Goal: Communication & Community: Answer question/provide support

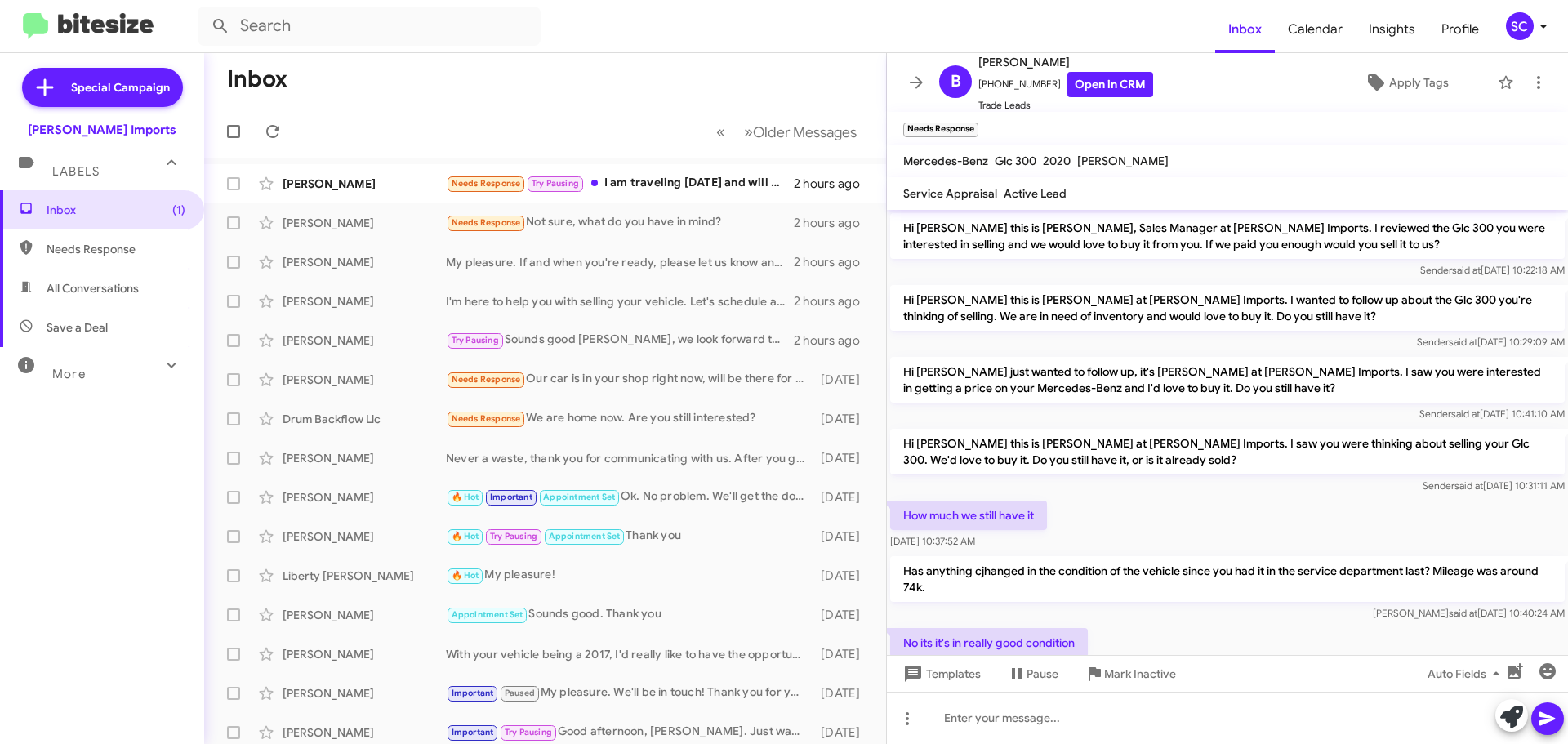
scroll to position [352, 0]
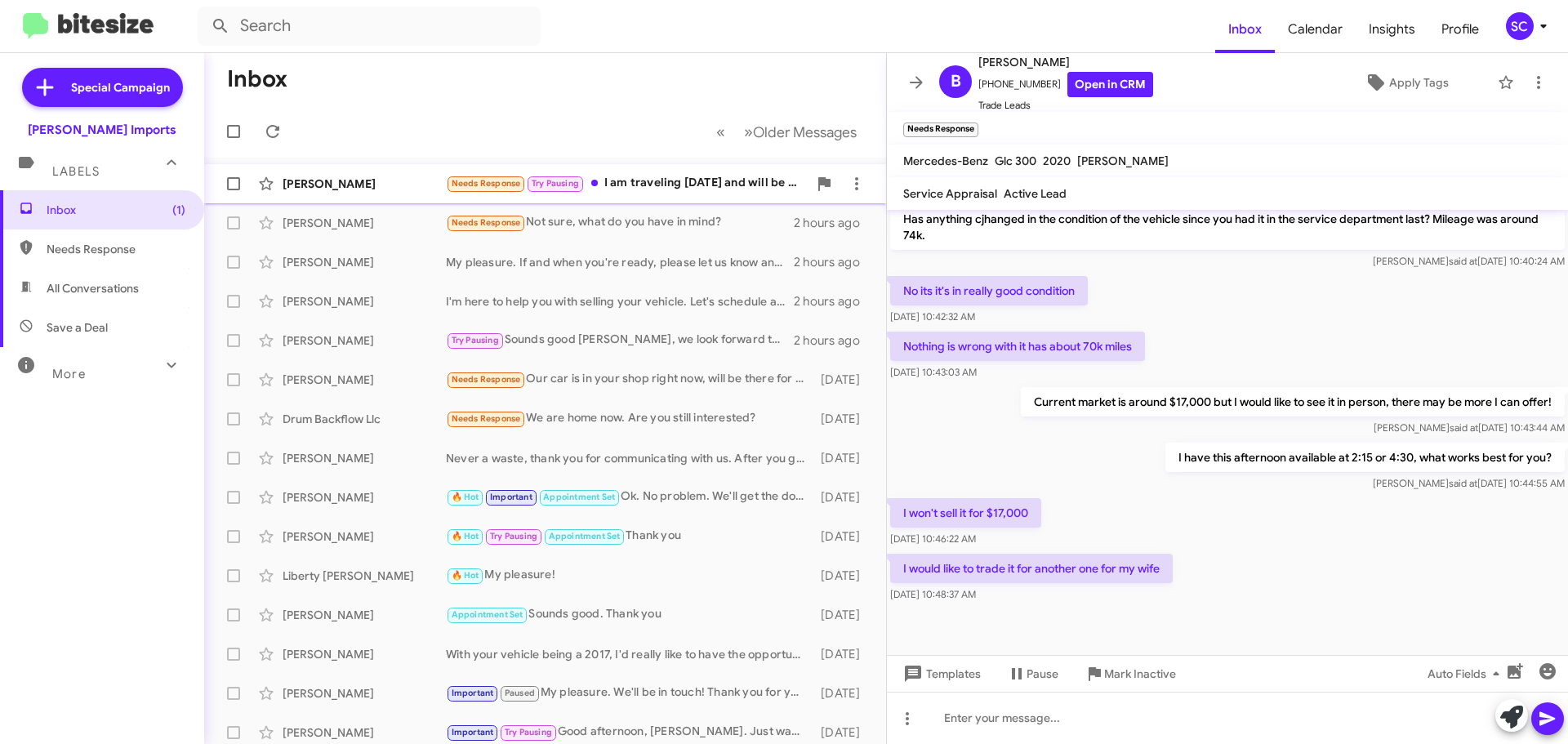
click at [381, 192] on div "[PERSON_NAME] Needs Response Try Pausing I am traveling [DATE] and will be out …" at bounding box center [545, 184] width 656 height 33
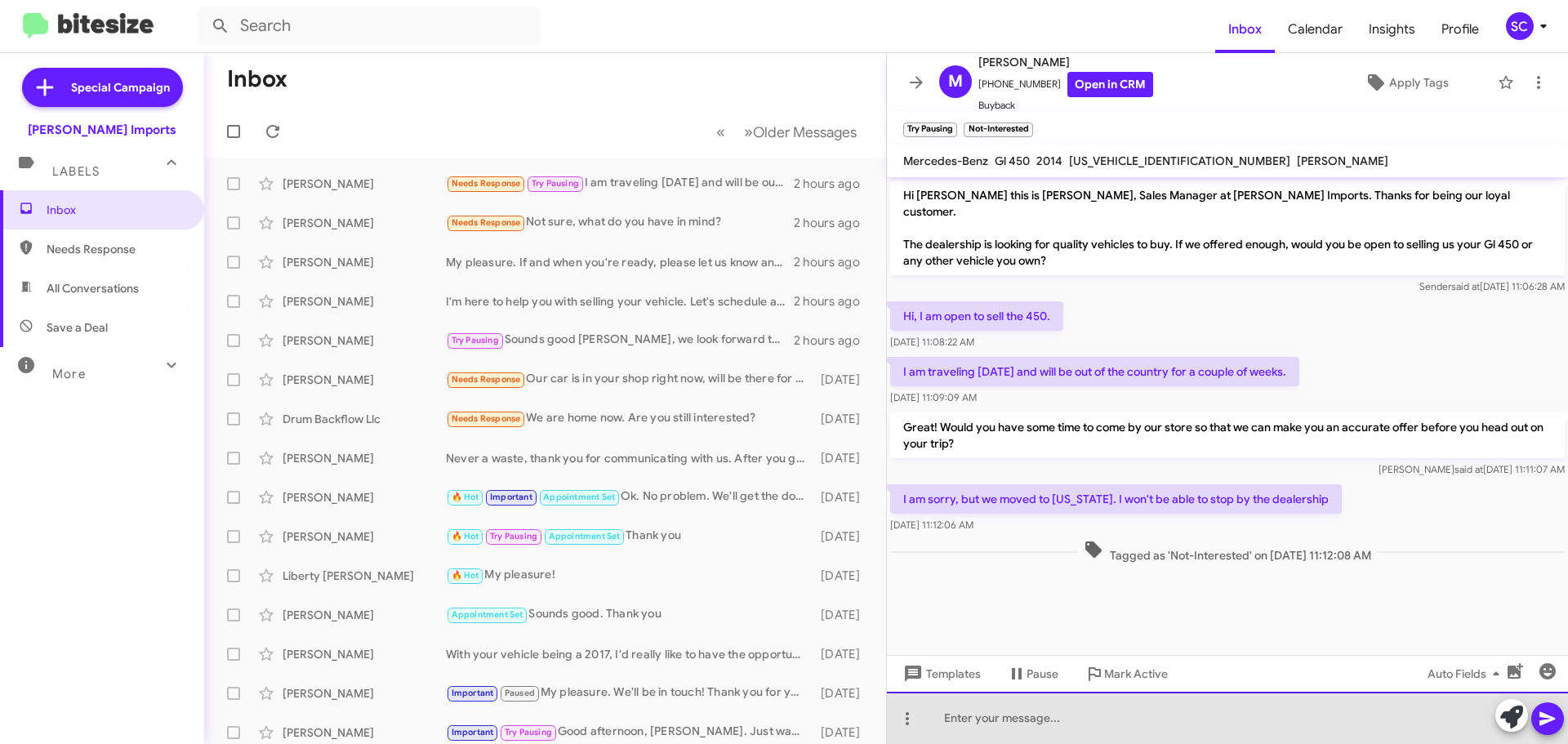
click at [988, 718] on div at bounding box center [1227, 717] width 681 height 52
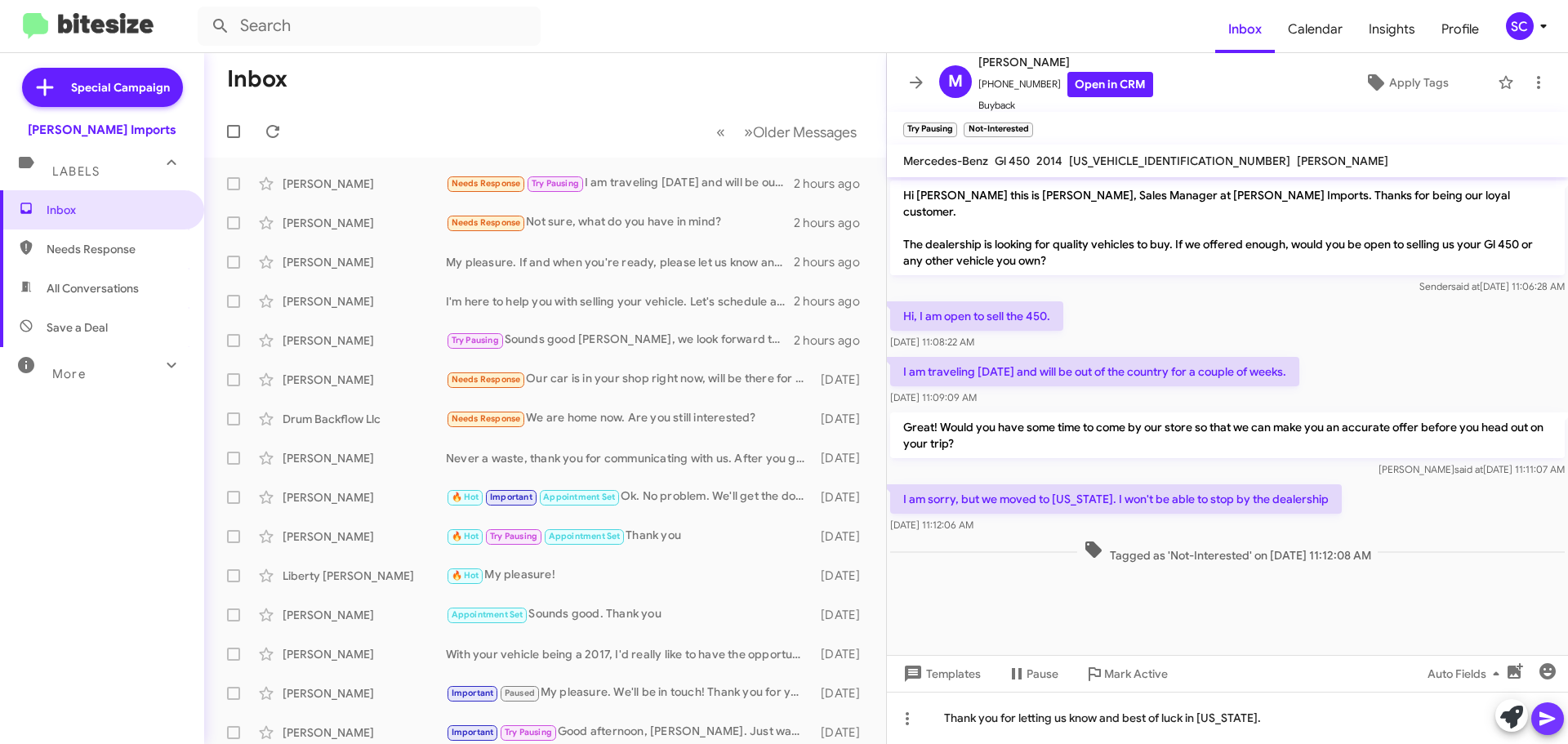
click at [1545, 717] on icon at bounding box center [1546, 718] width 16 height 14
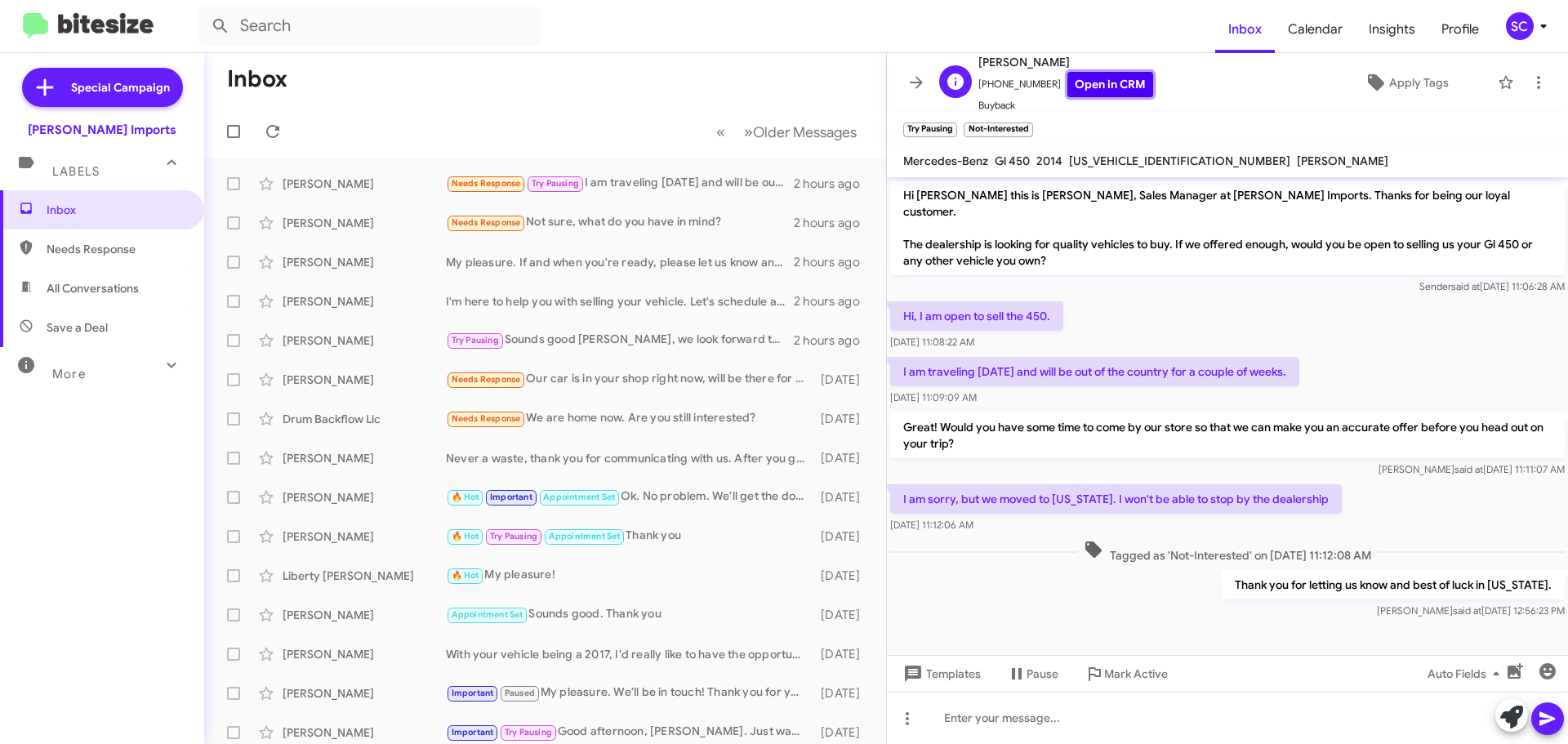
click at [1092, 85] on link "Open in CRM" at bounding box center [1110, 84] width 85 height 26
click at [1419, 79] on span "Apply Tags" at bounding box center [1419, 83] width 60 height 29
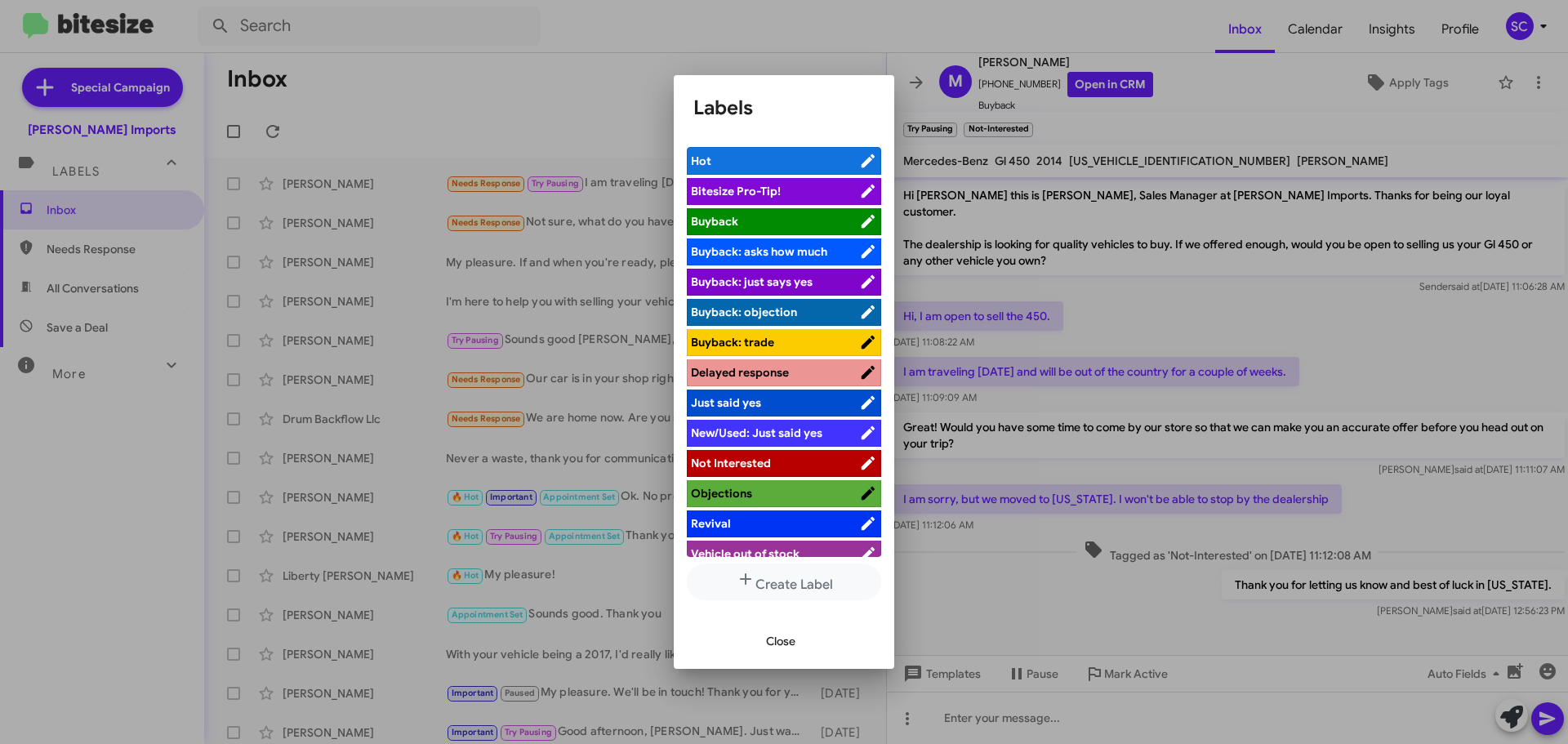
click at [794, 462] on span "Not Interested" at bounding box center [774, 463] width 168 height 17
click at [778, 640] on span "Close" at bounding box center [780, 641] width 29 height 29
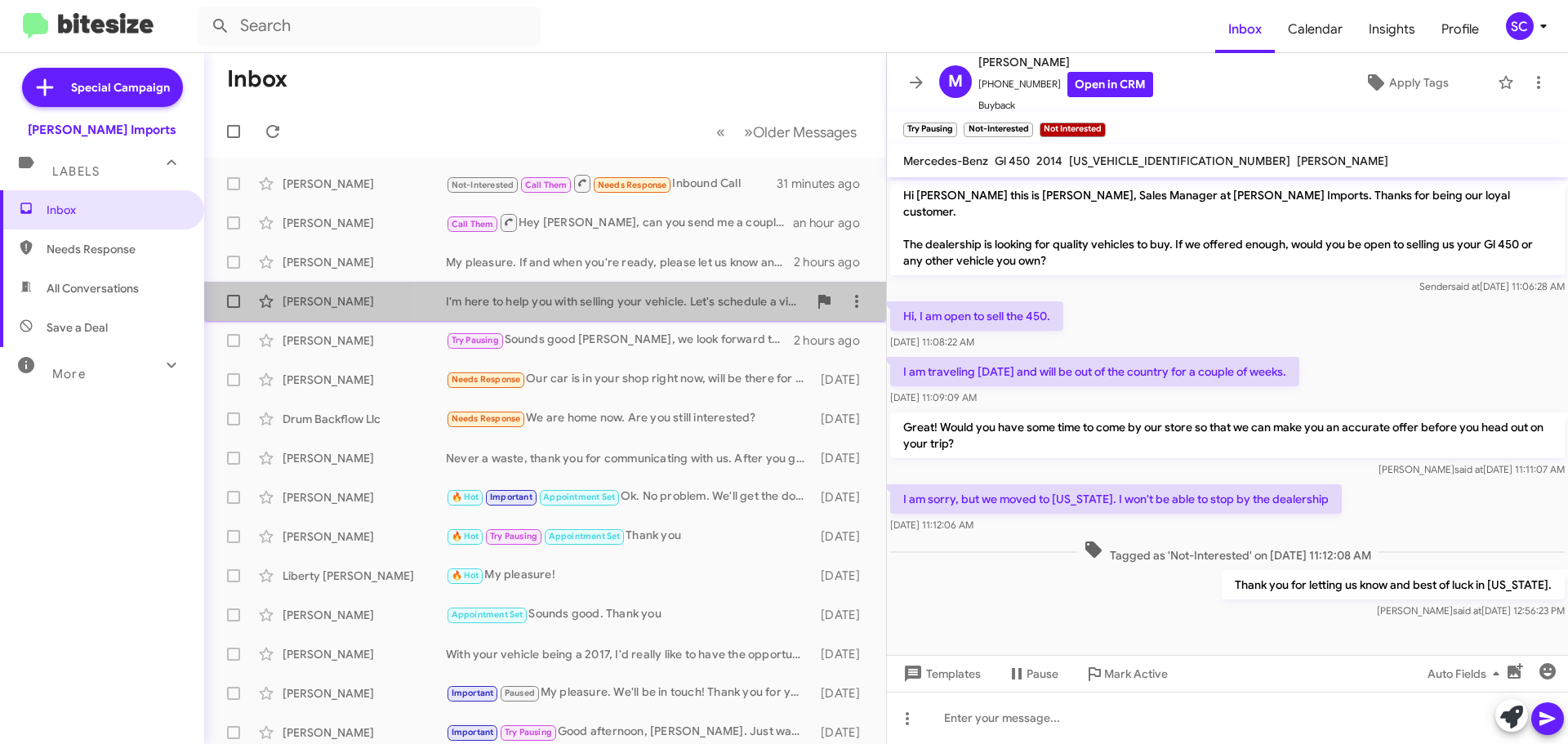
click at [675, 304] on div "I'm here to help you with selling your vehicle. Let's schedule a visit to discu…" at bounding box center [626, 302] width 361 height 17
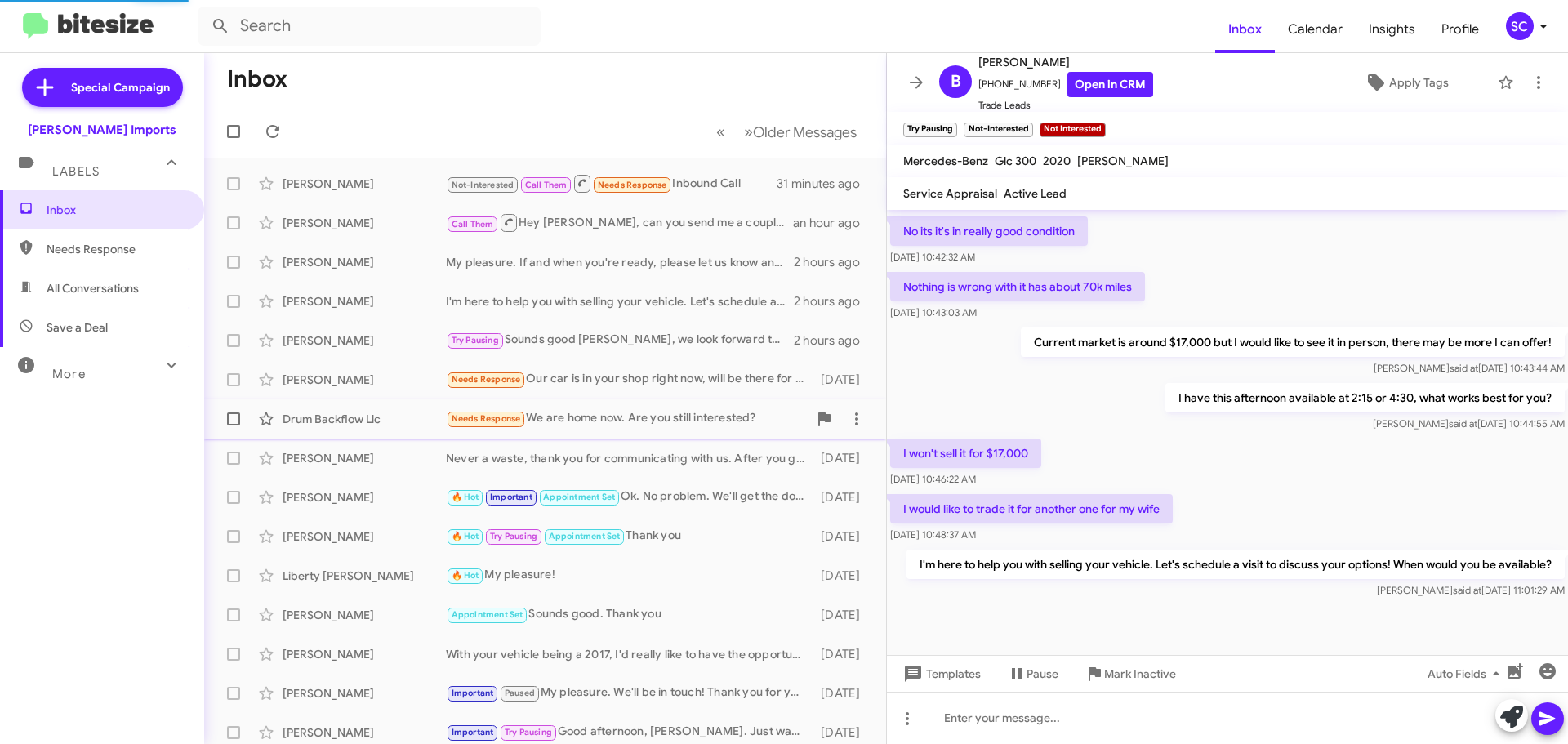
scroll to position [379, 0]
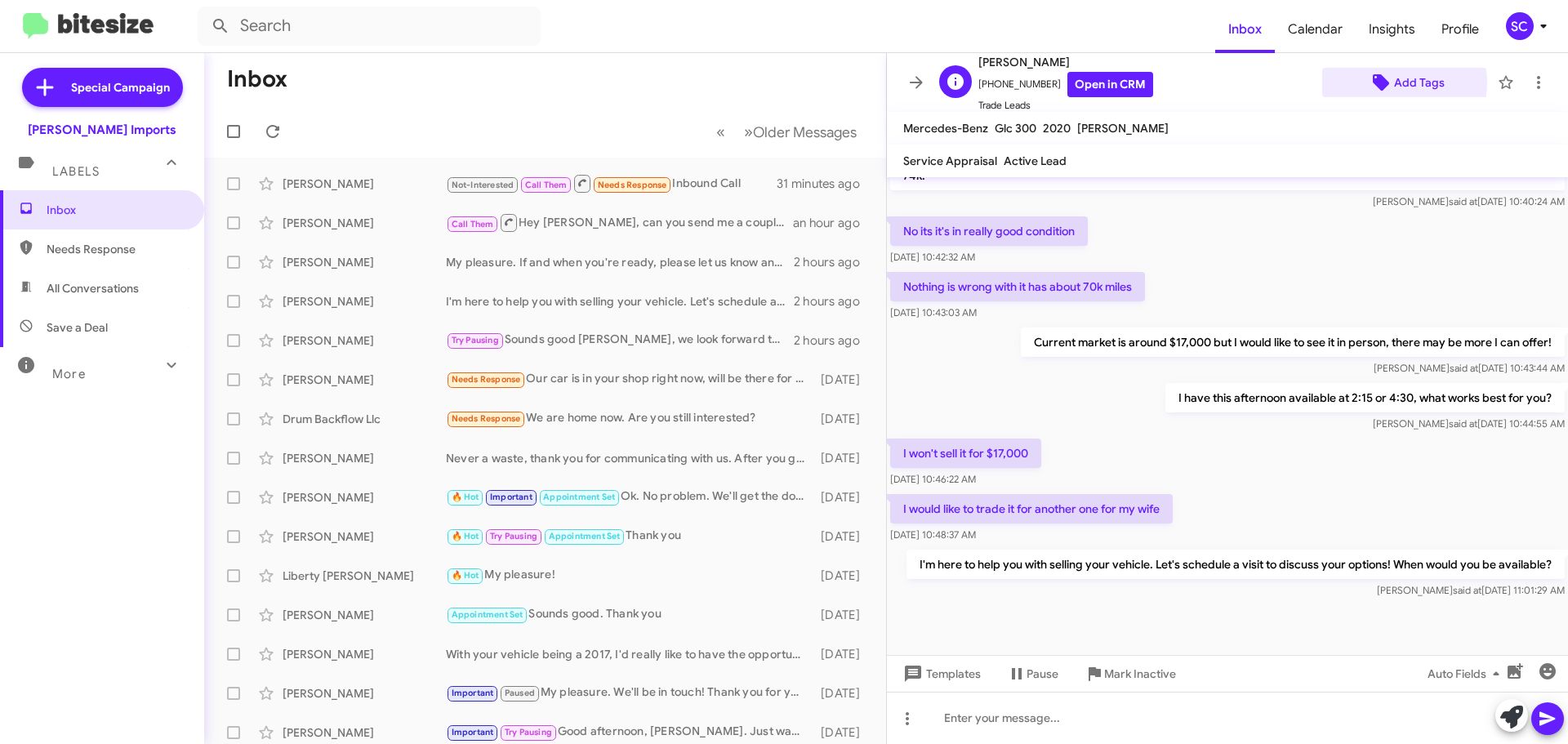
click at [1394, 83] on span "Add Tags" at bounding box center [1419, 83] width 50 height 29
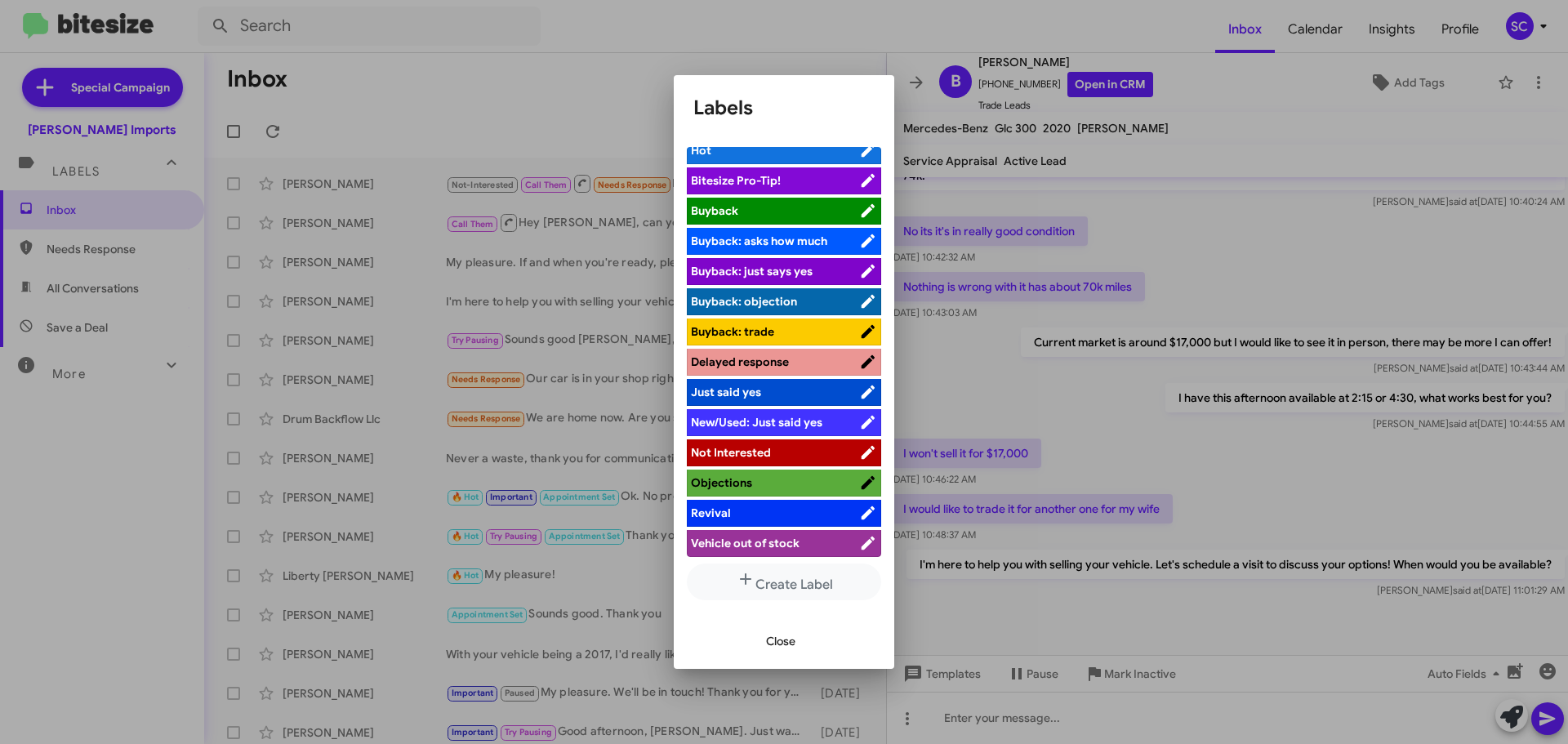
scroll to position [14, 0]
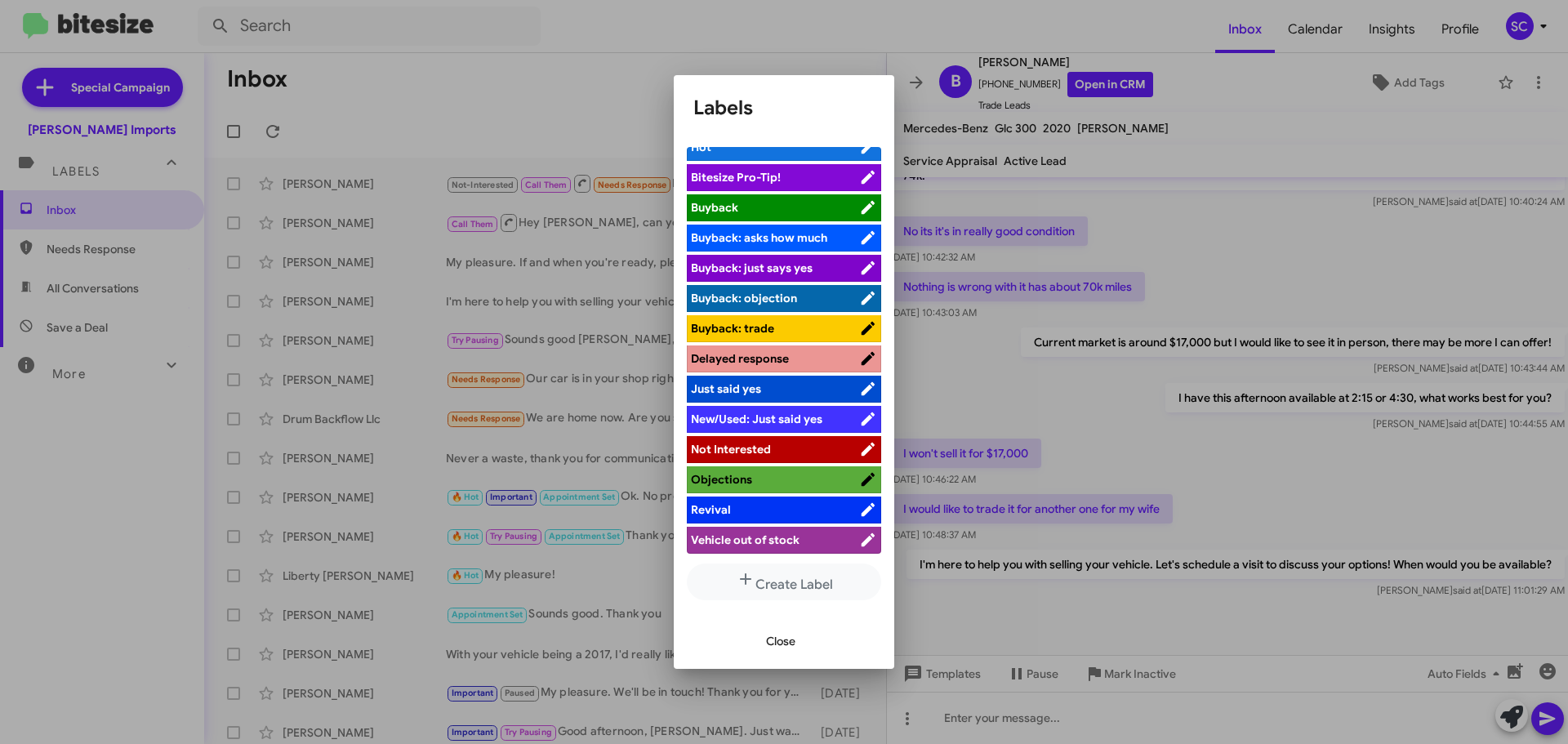
click at [774, 388] on span "Just said yes" at bounding box center [774, 389] width 168 height 17
click at [772, 642] on span "Close" at bounding box center [780, 641] width 29 height 29
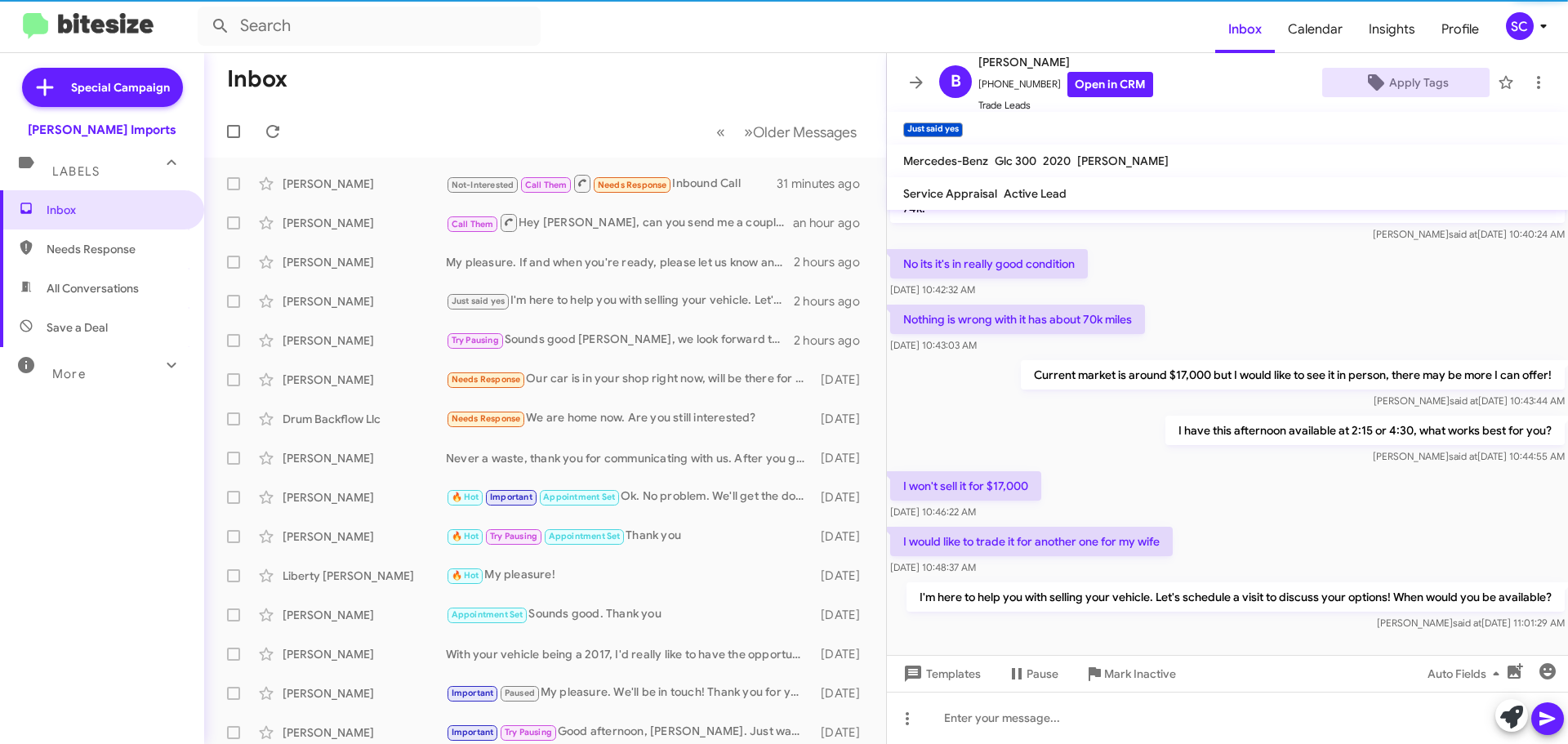
scroll to position [412, 0]
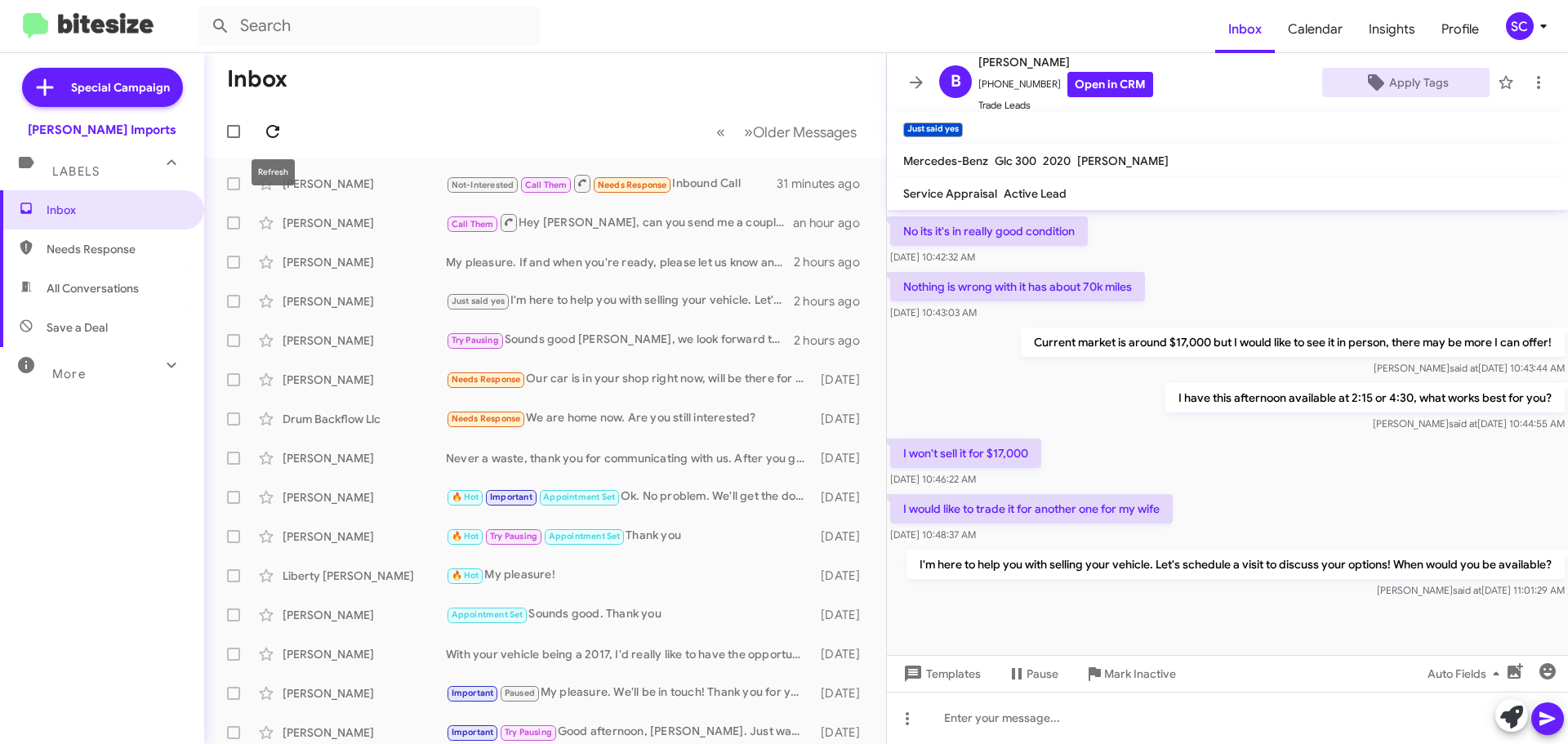
click at [271, 130] on icon at bounding box center [272, 131] width 19 height 19
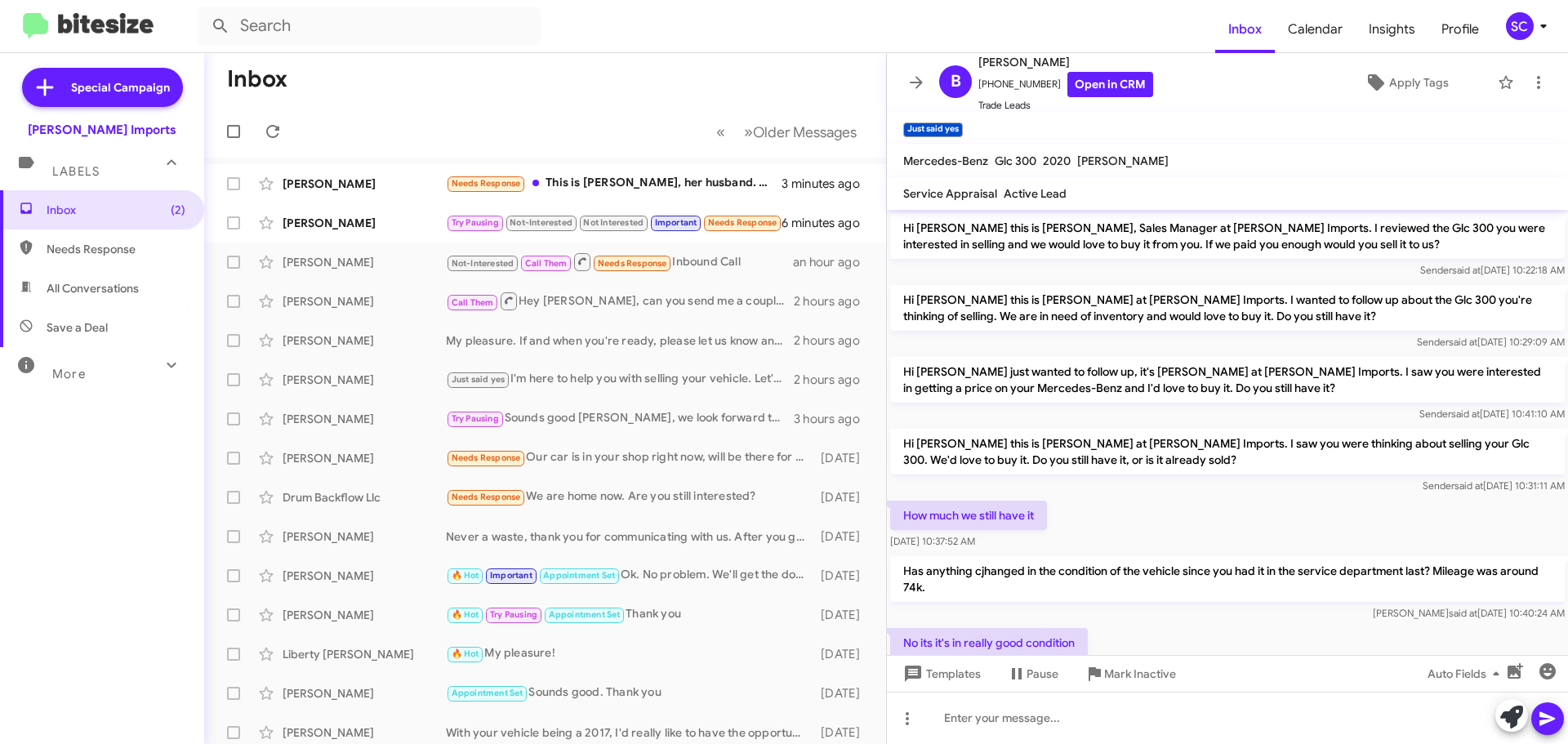
scroll to position [414, 0]
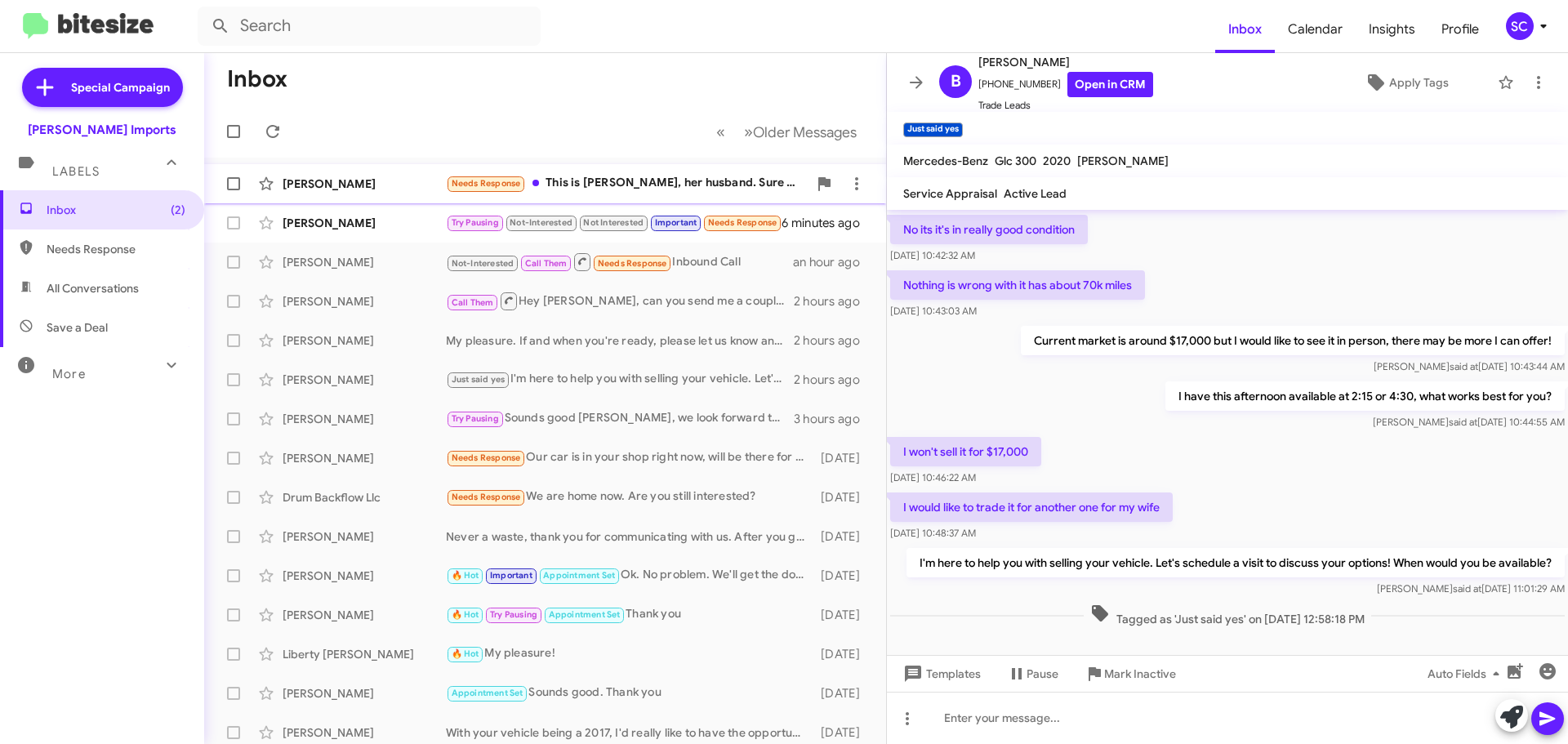
click at [711, 173] on div "Victoria Anderson Needs Response This is Brad, her husband. Sure we would be in…" at bounding box center [545, 184] width 656 height 33
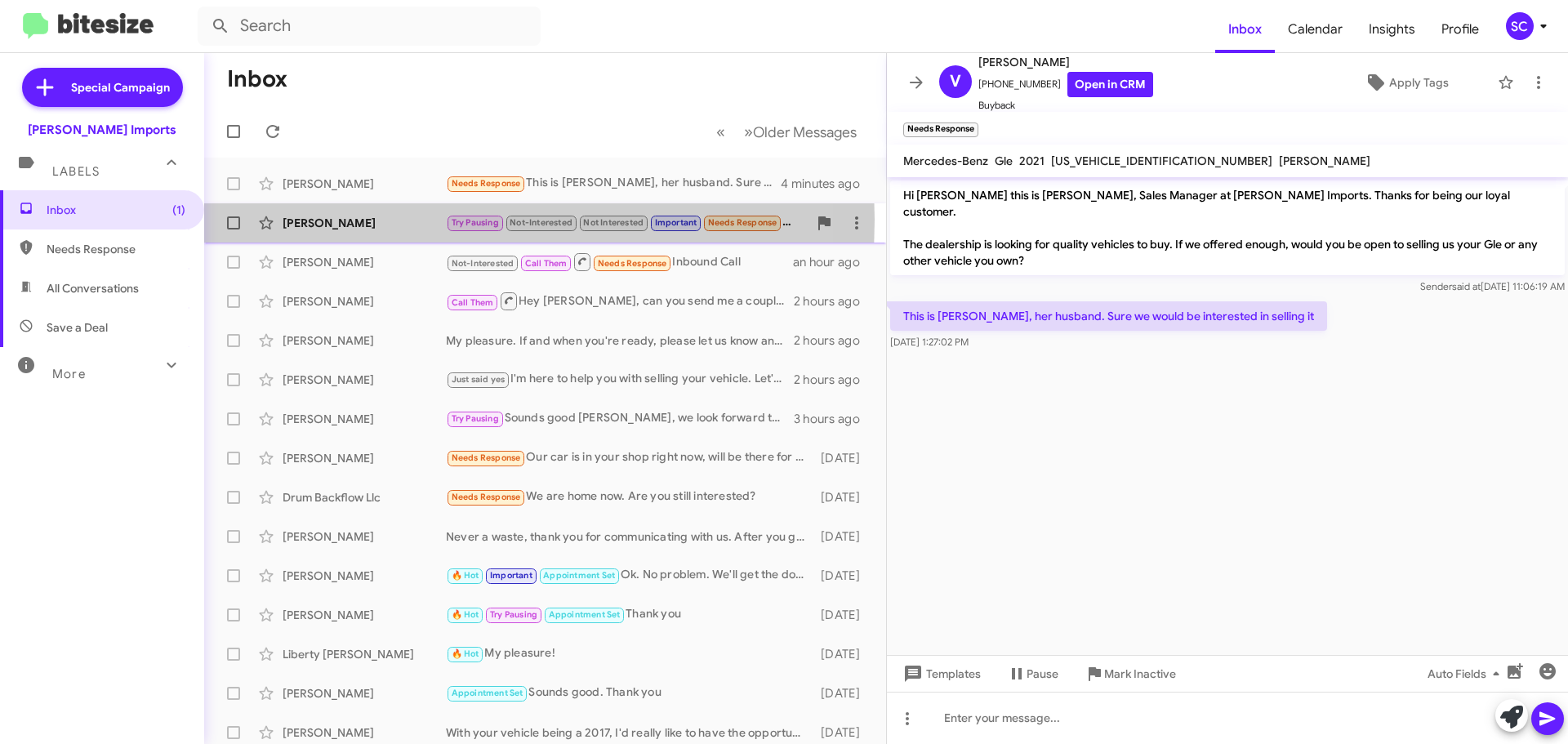
click at [335, 220] on div "[PERSON_NAME]" at bounding box center [364, 223] width 163 height 17
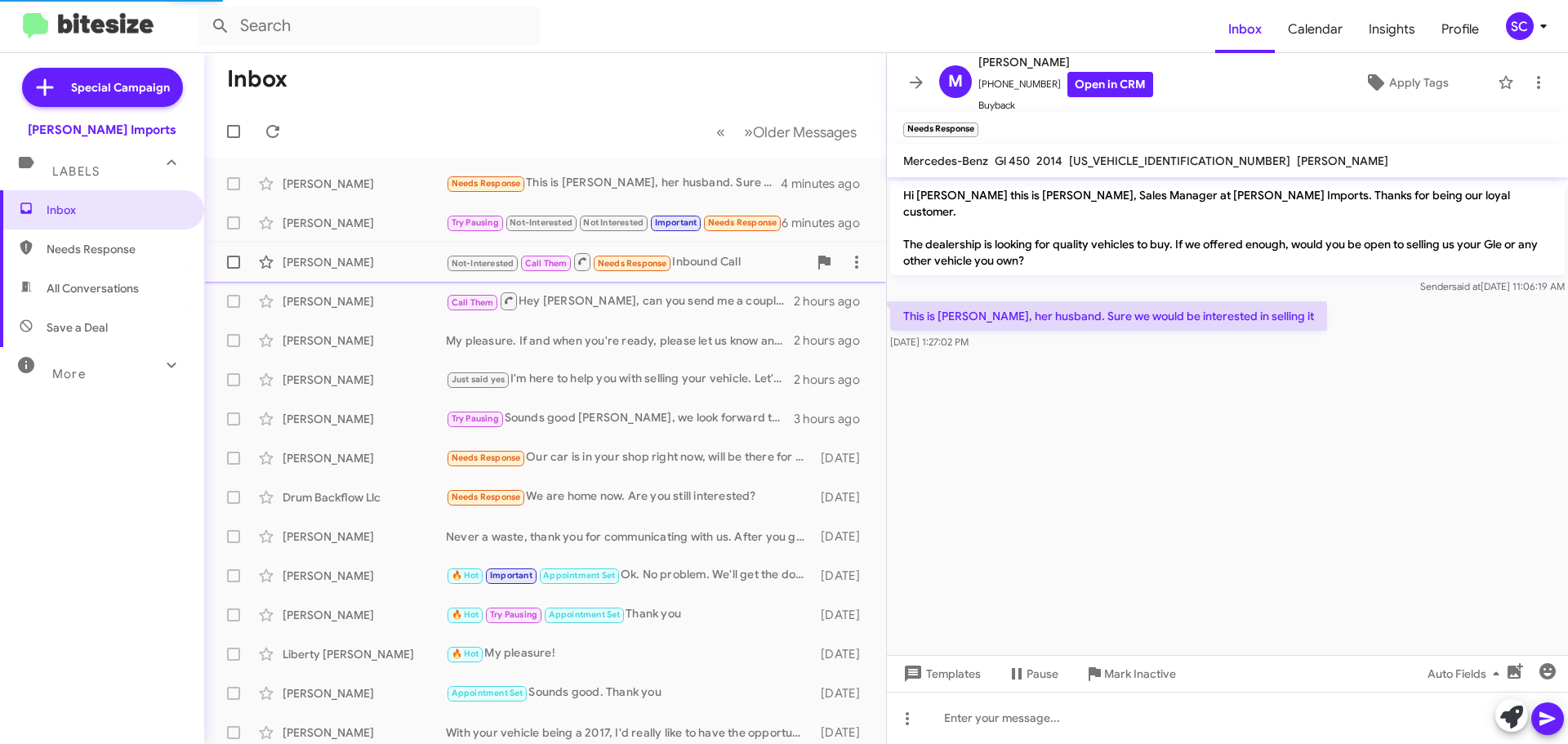
scroll to position [133, 0]
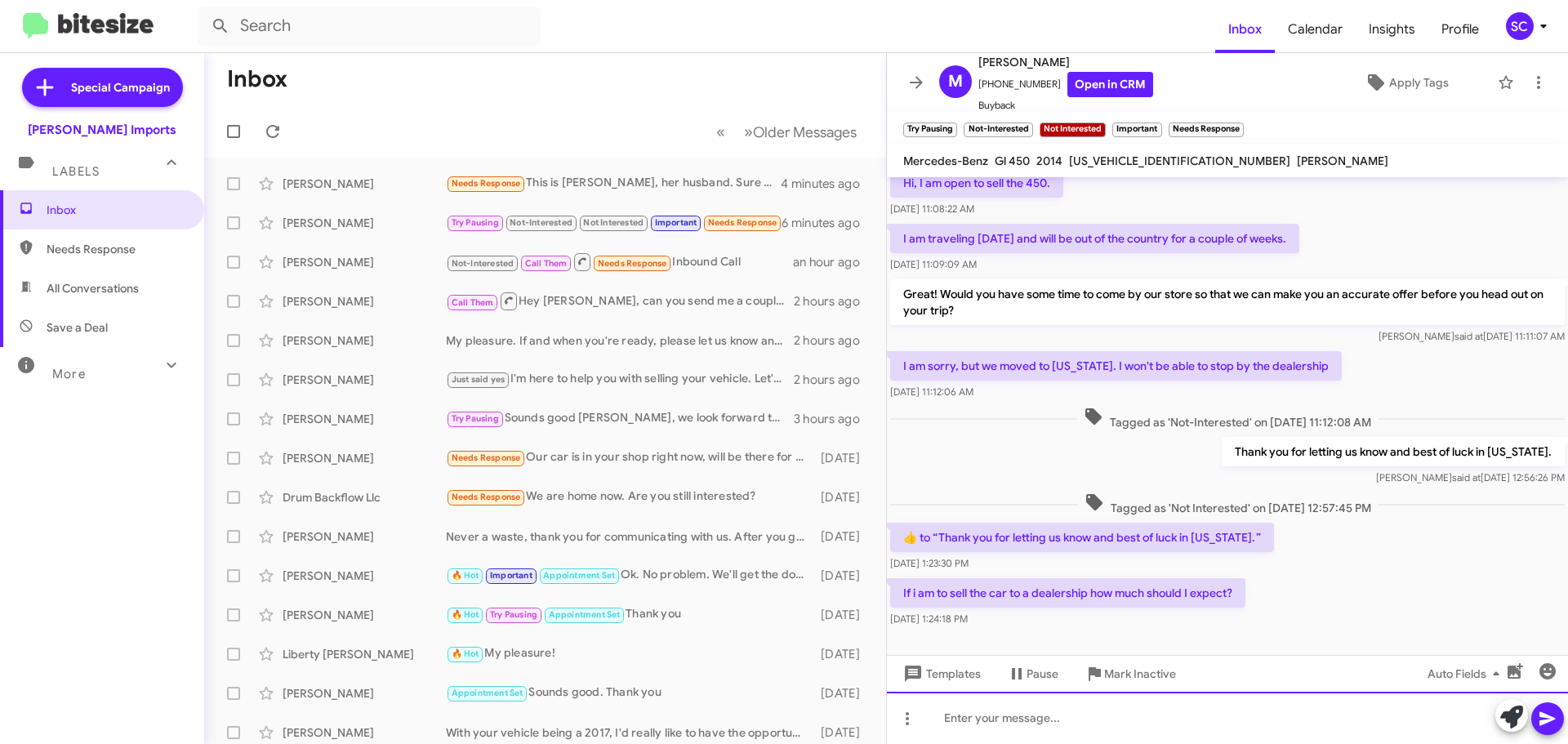
click at [955, 722] on div at bounding box center [1227, 717] width 681 height 52
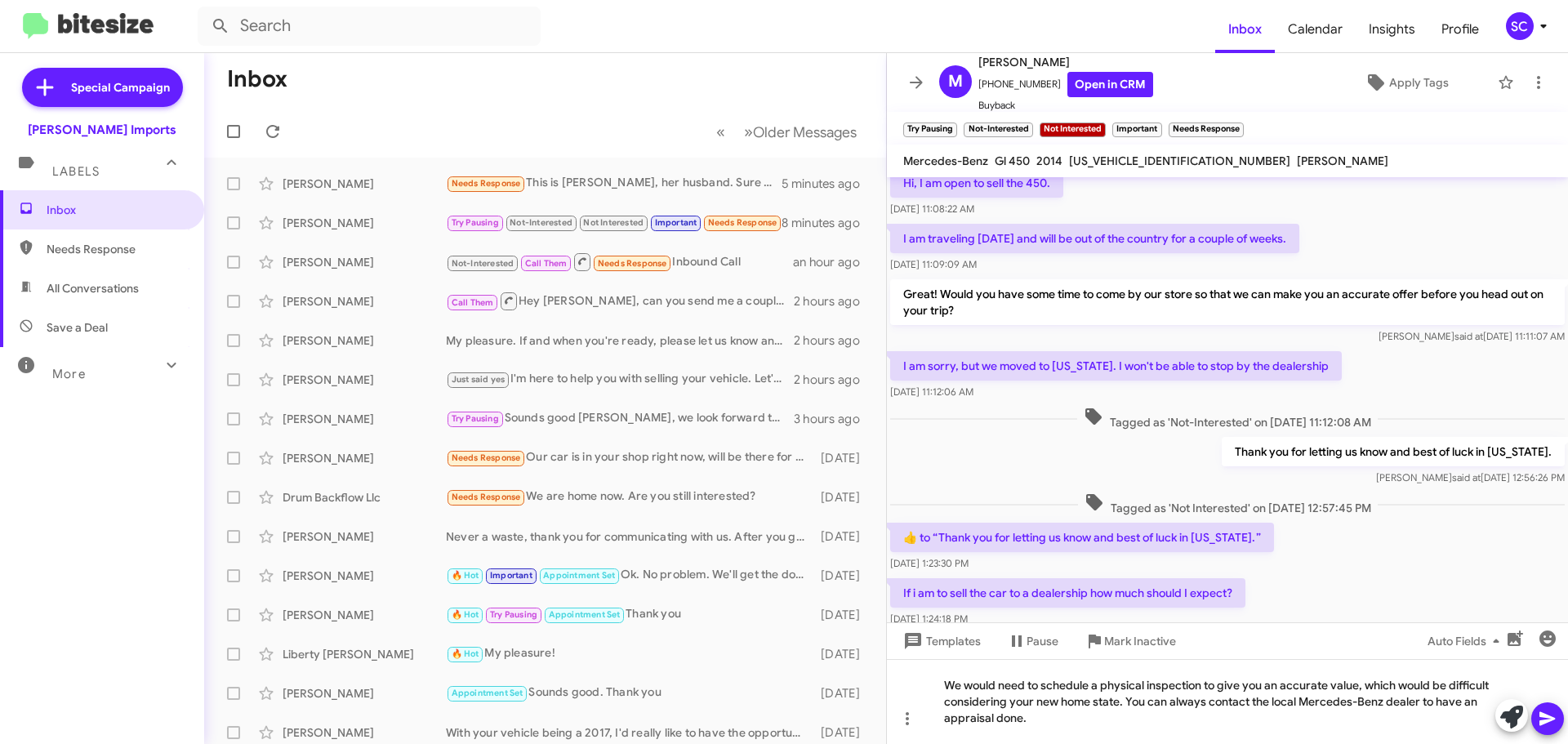
click at [1541, 727] on icon at bounding box center [1547, 718] width 19 height 19
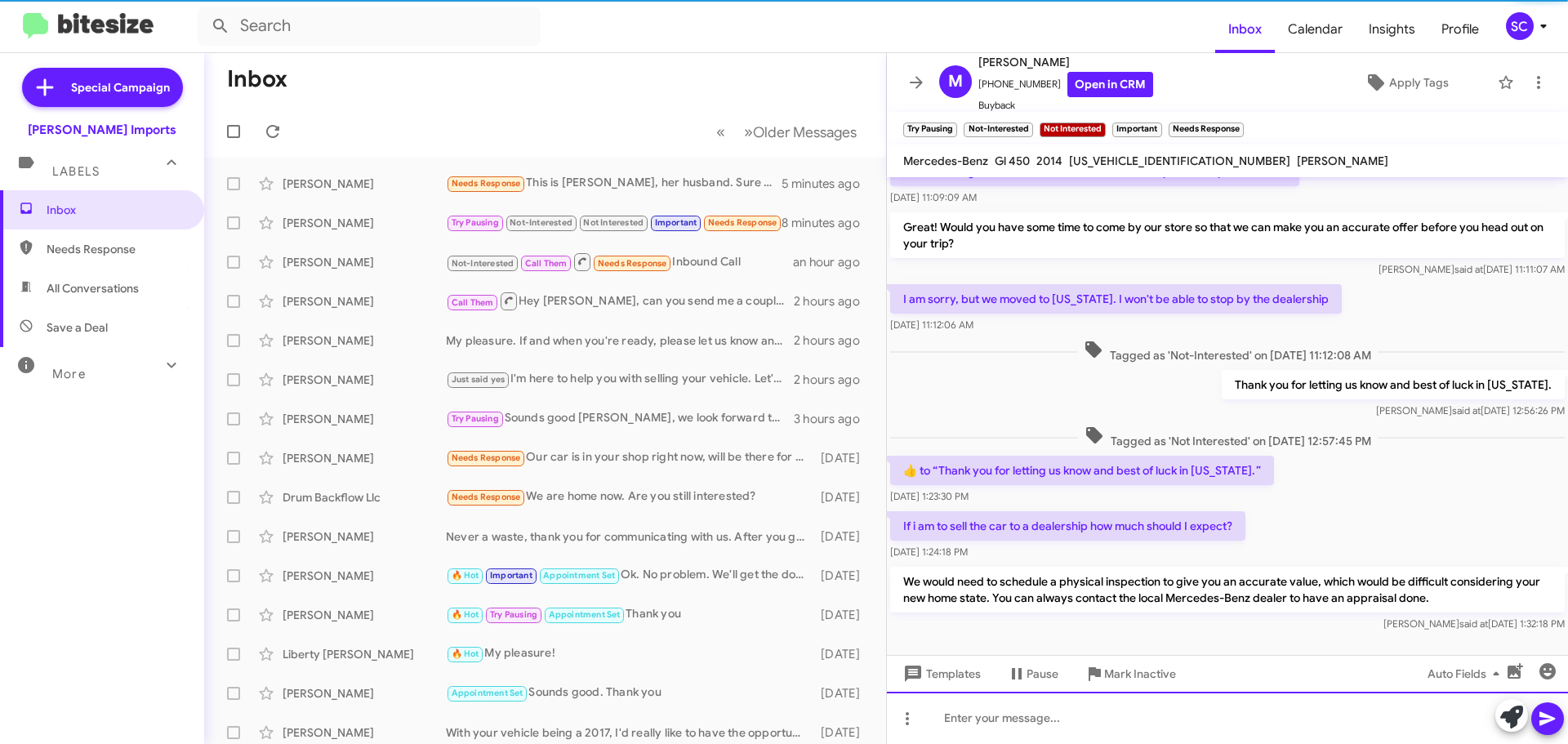
scroll to position [209, 0]
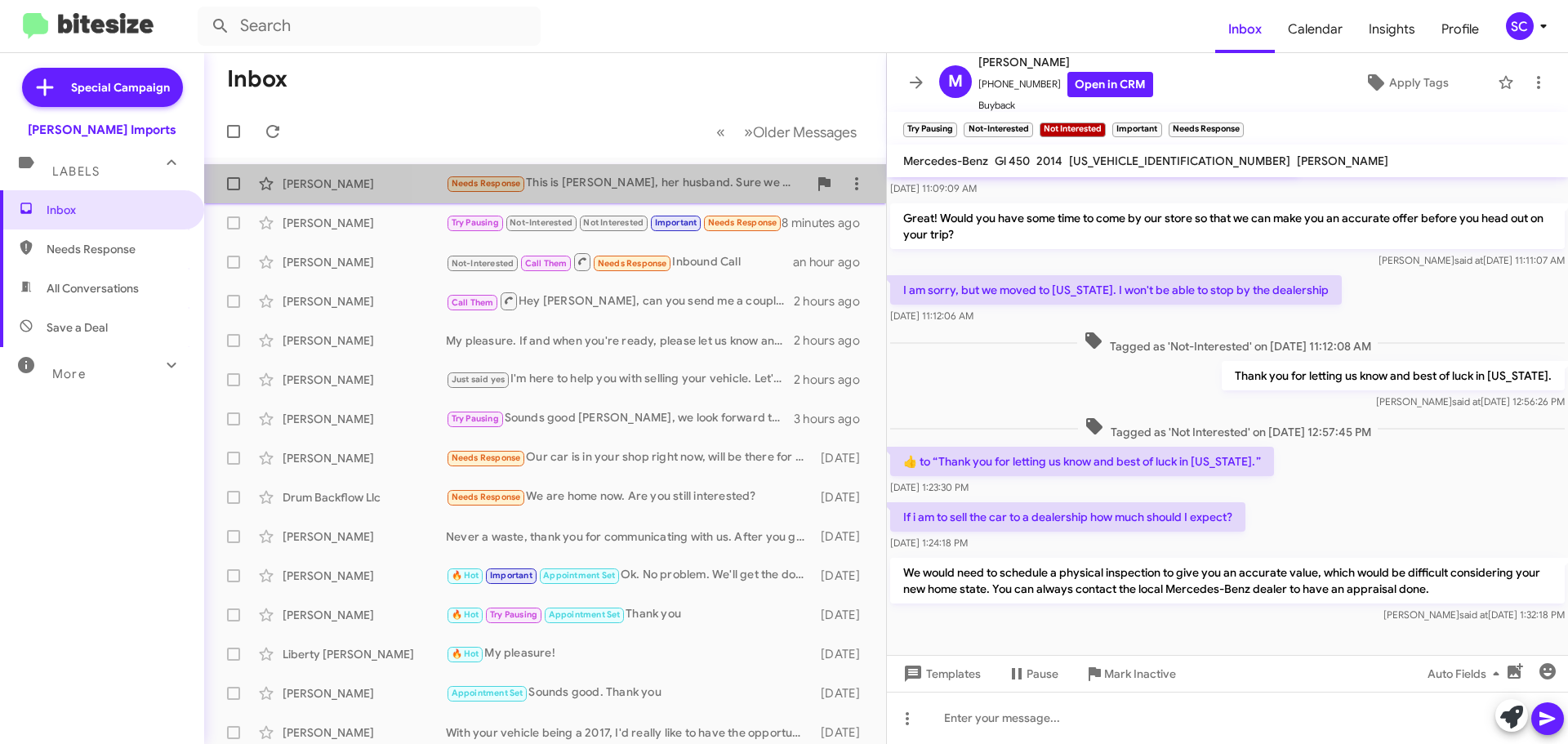
click at [665, 184] on div "Needs Response This is Brad, her husband. Sure we would be interested in sellin…" at bounding box center [626, 183] width 361 height 18
